Goal: Register for event/course

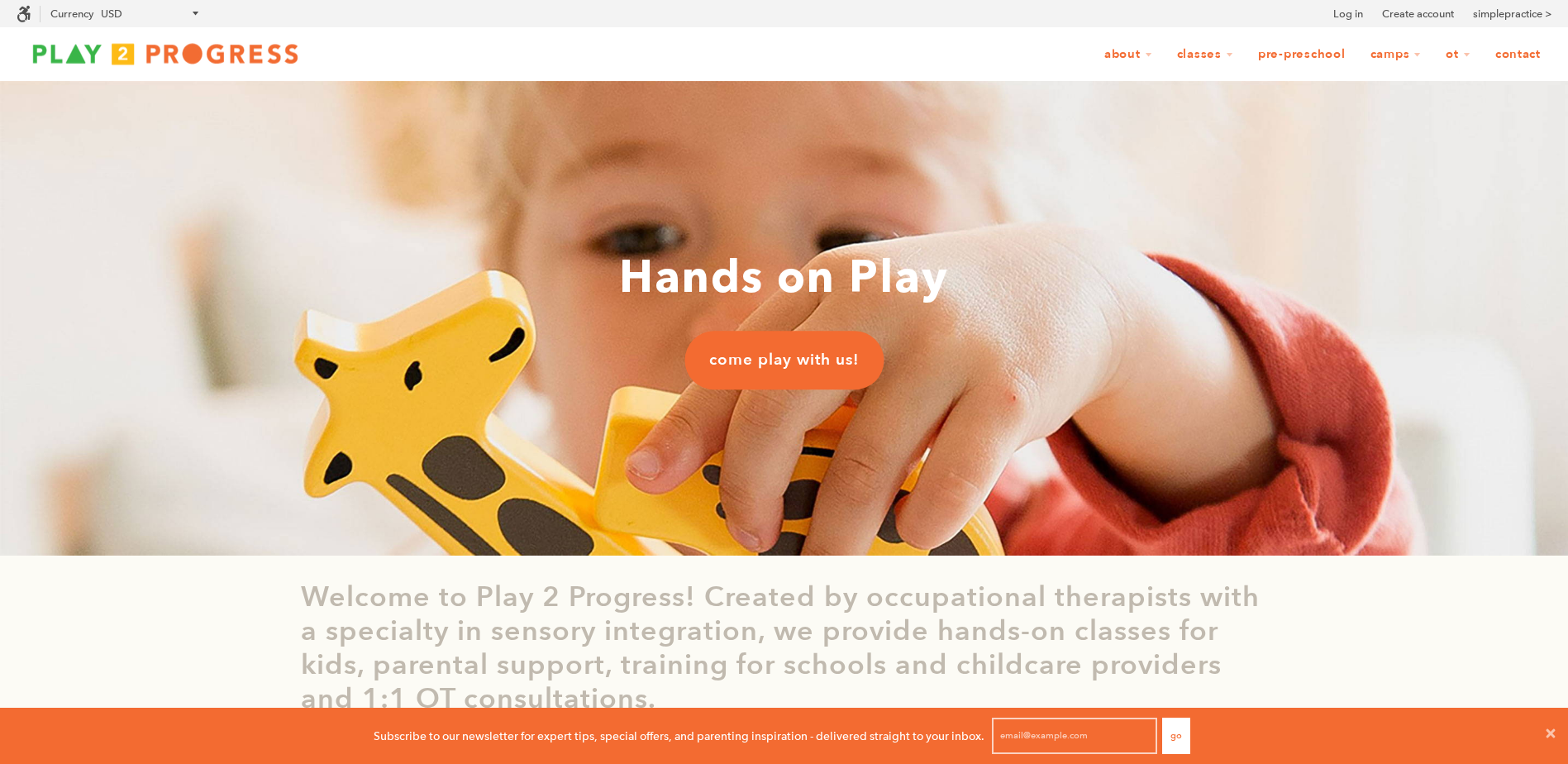
scroll to position [1, 13]
click at [1348, 18] on link "Log in" at bounding box center [1348, 14] width 29 height 17
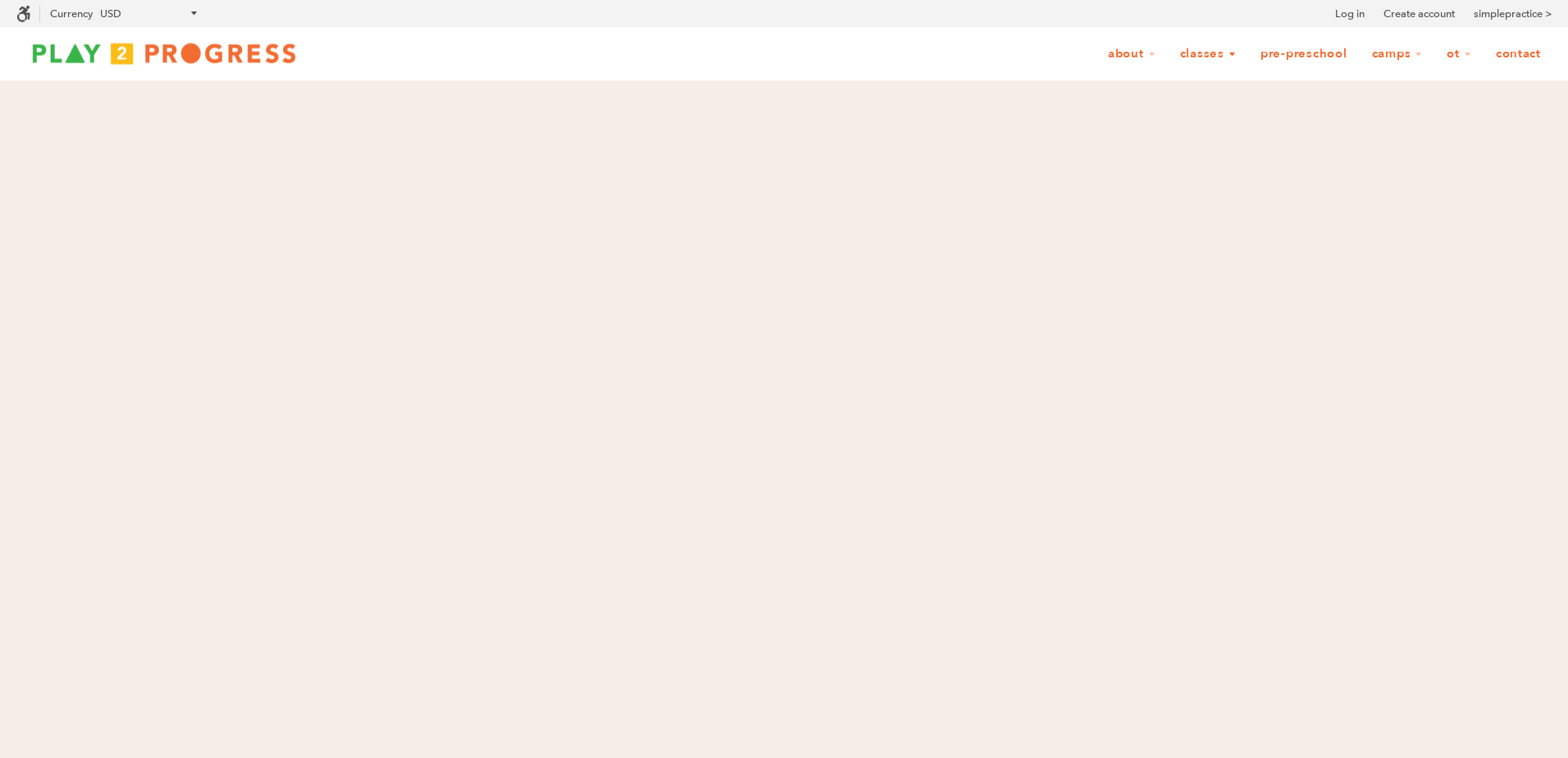
click at [1212, 56] on link "Classes" at bounding box center [1208, 54] width 77 height 31
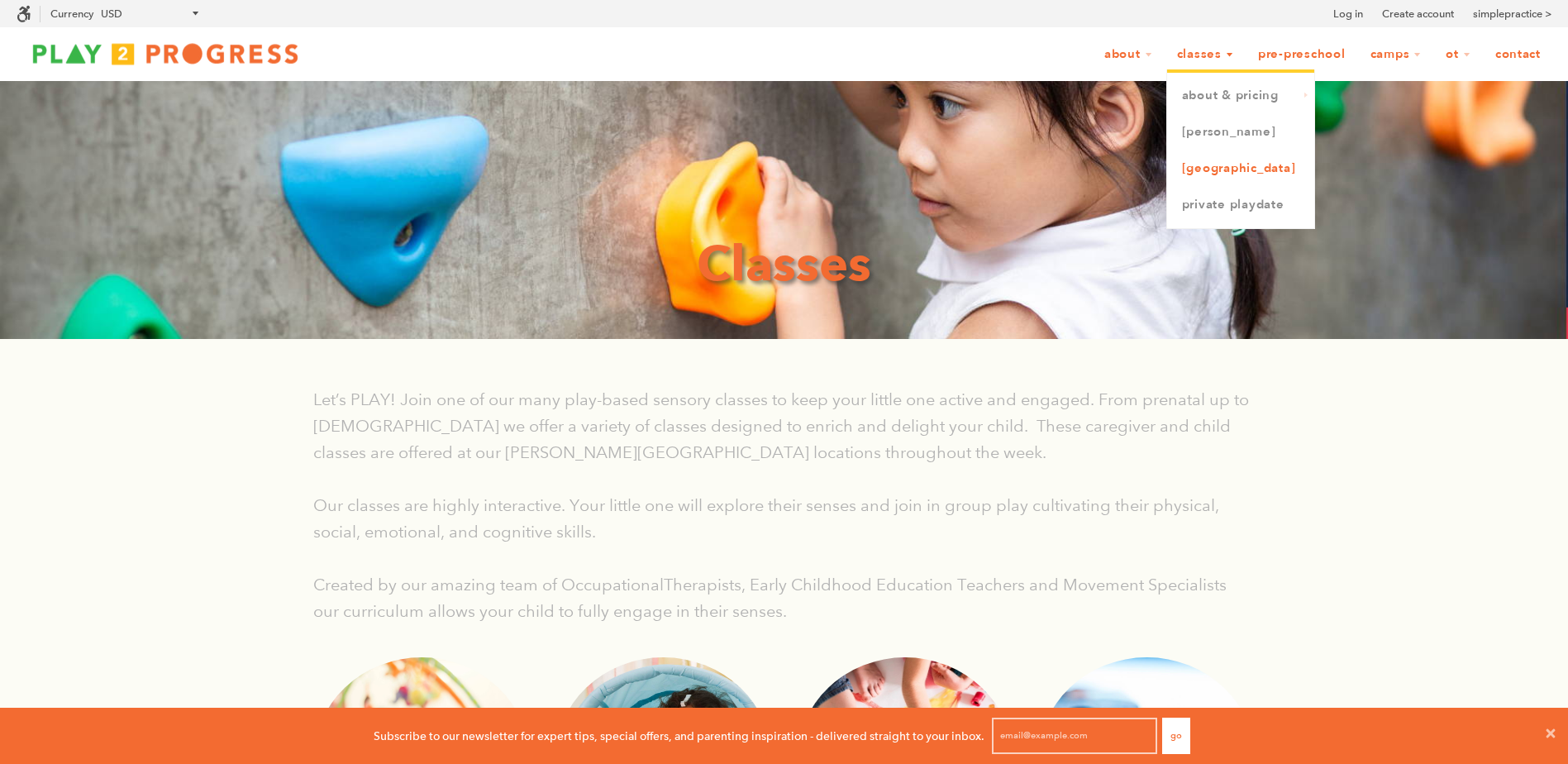
click at [1205, 165] on link "[GEOGRAPHIC_DATA]" at bounding box center [1241, 169] width 147 height 37
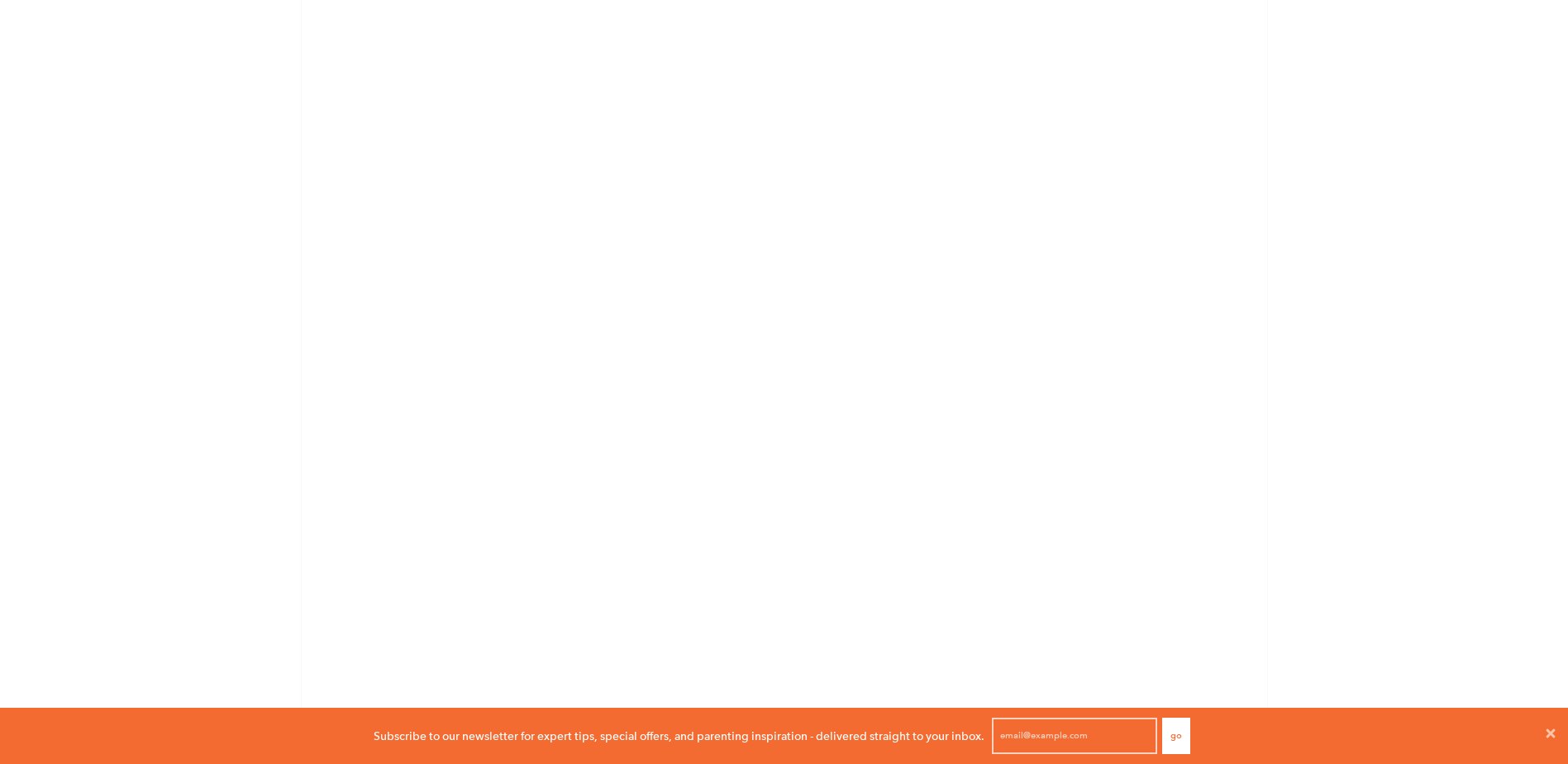
scroll to position [1164, 0]
